Goal: Task Accomplishment & Management: Use online tool/utility

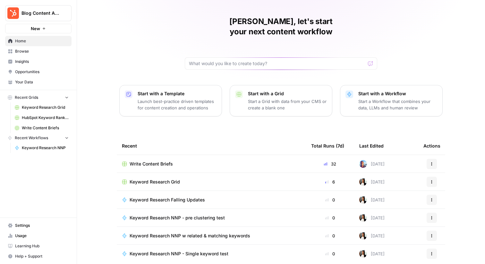
scroll to position [31, 0]
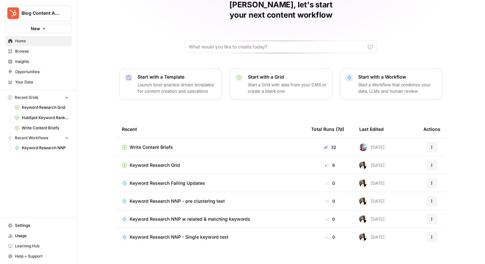
click at [193, 159] on td "Keyword Research Grid" at bounding box center [211, 165] width 189 height 18
click at [175, 162] on span "Keyword Research Grid" at bounding box center [155, 165] width 50 height 6
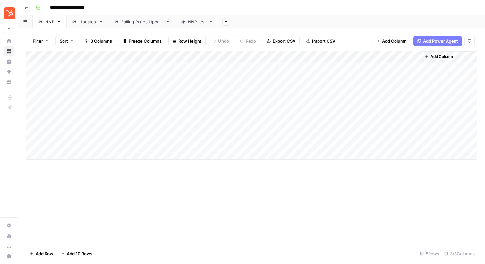
click at [419, 124] on div "Add Column" at bounding box center [251, 105] width 451 height 108
click at [417, 123] on div "Add Column" at bounding box center [251, 105] width 451 height 108
click at [417, 118] on div "Add Column" at bounding box center [251, 105] width 451 height 108
click at [417, 122] on div "Add Column" at bounding box center [251, 105] width 451 height 108
